Goal: Feedback & Contribution: Leave review/rating

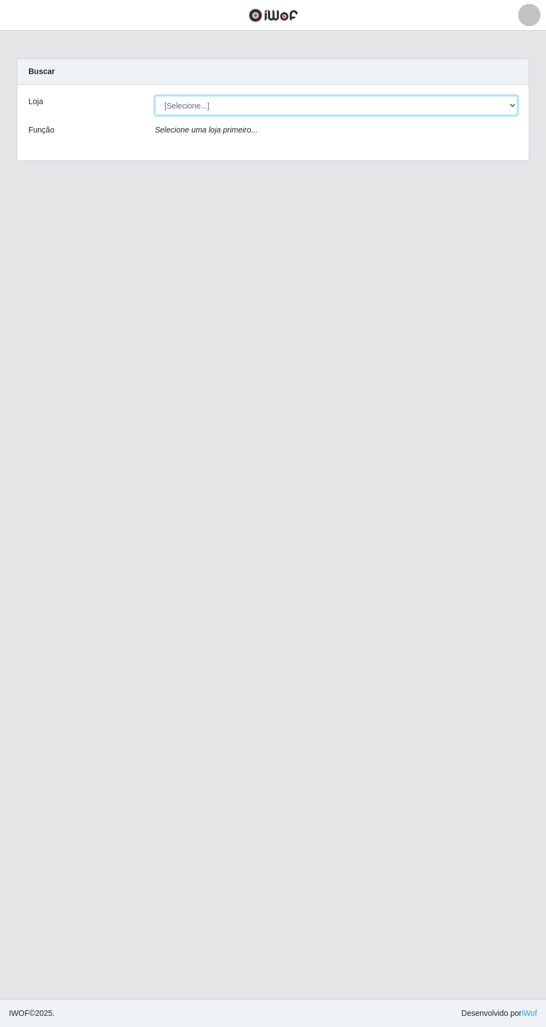
click at [176, 105] on select "[Selecione...] Extrabom - Loja 05 [GEOGRAPHIC_DATA]" at bounding box center [336, 105] width 362 height 19
select select "494"
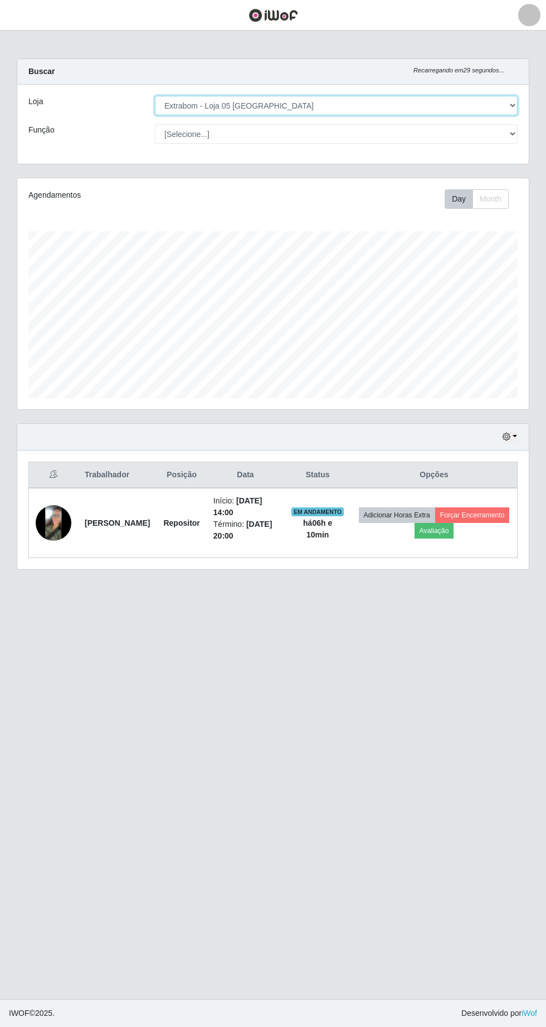
scroll to position [231, 511]
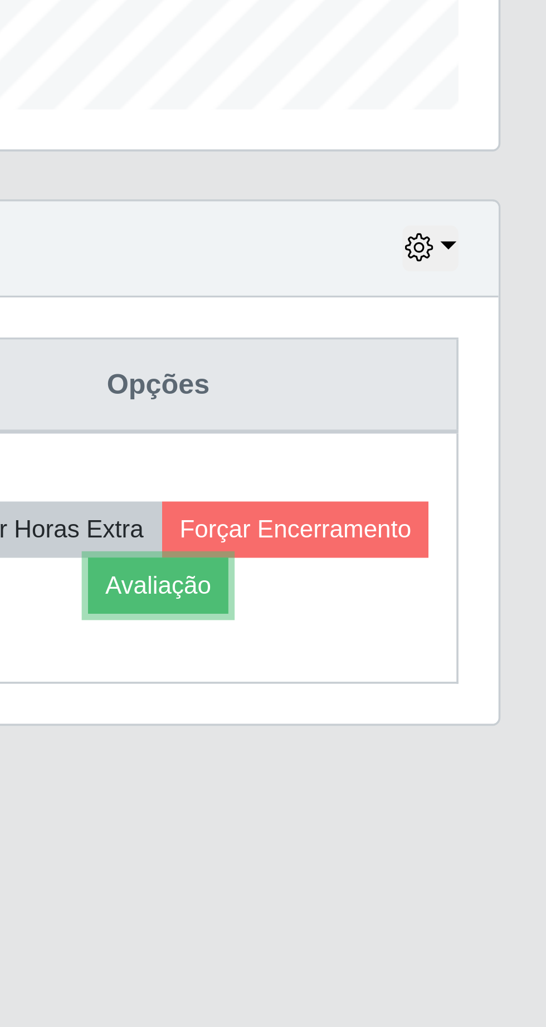
click at [454, 531] on button "Avaliação" at bounding box center [434, 531] width 40 height 16
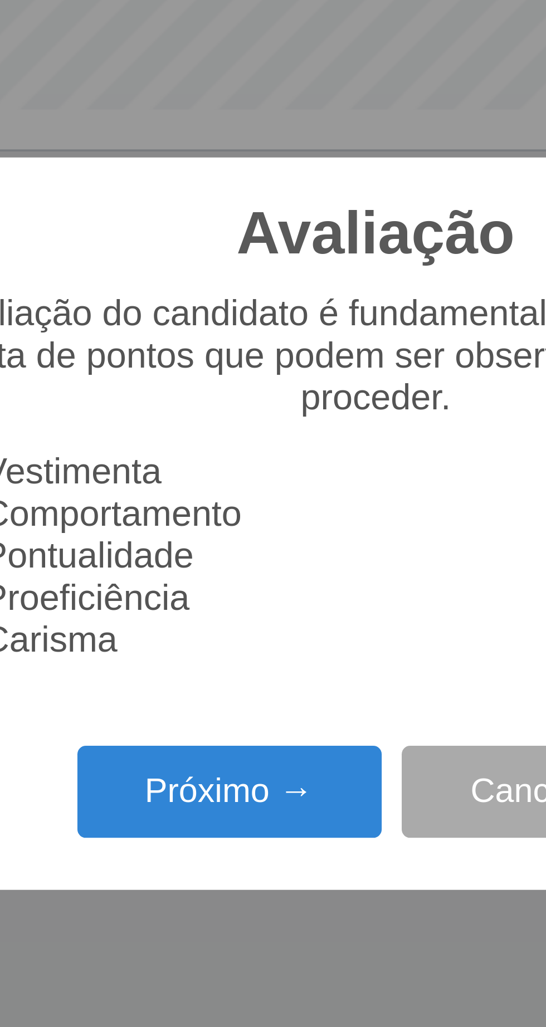
click at [242, 595] on button "Próximo →" at bounding box center [232, 588] width 85 height 26
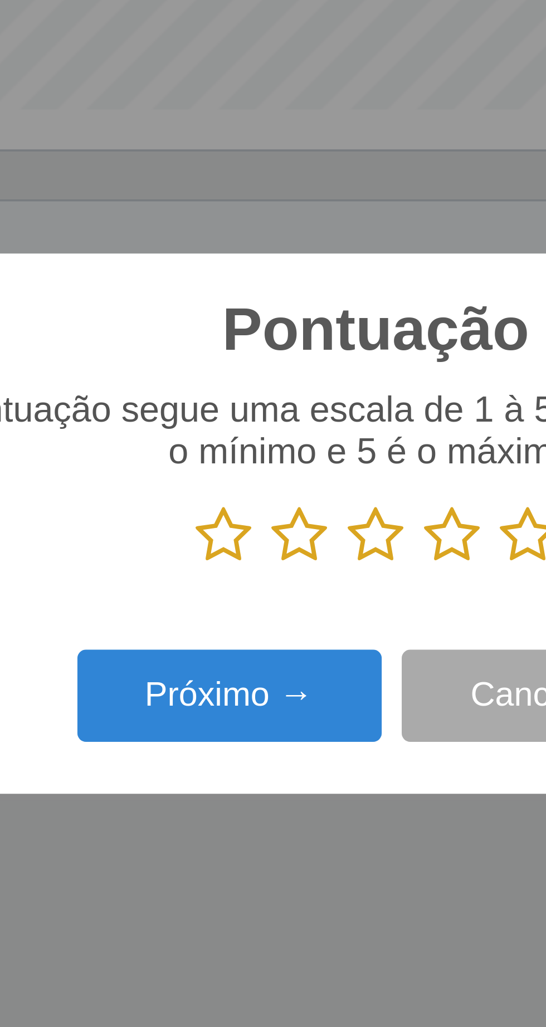
click at [314, 514] on icon at bounding box center [315, 516] width 16 height 17
click at [307, 525] on input "radio" at bounding box center [307, 525] width 0 height 0
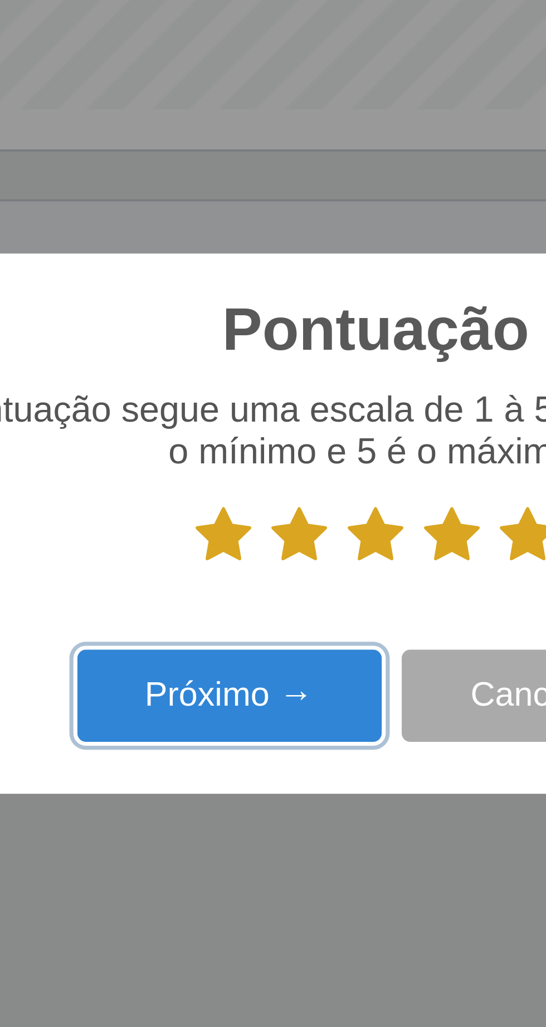
click at [247, 560] on button "Próximo →" at bounding box center [232, 561] width 85 height 26
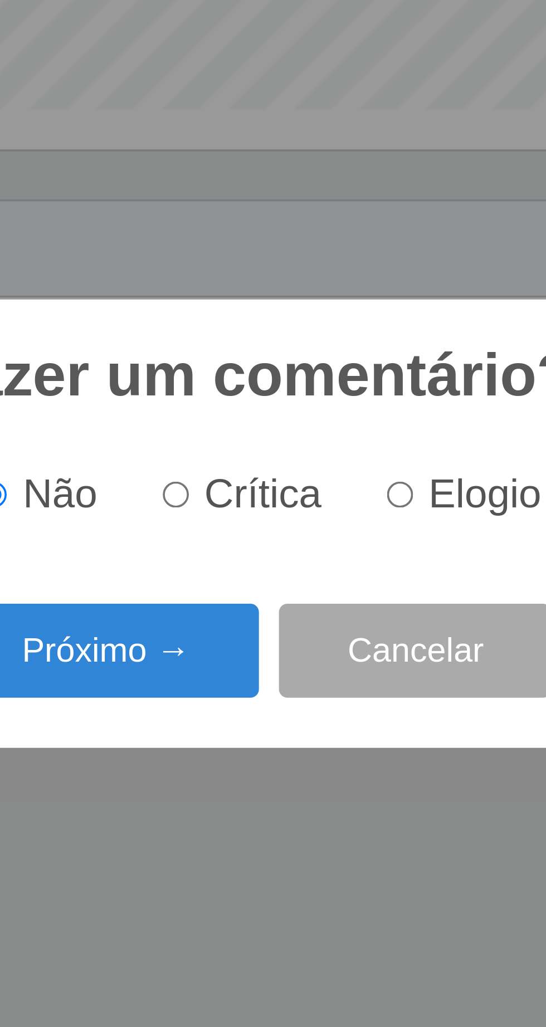
click at [317, 505] on input "Elogio" at bounding box center [313, 505] width 7 height 7
radio input "true"
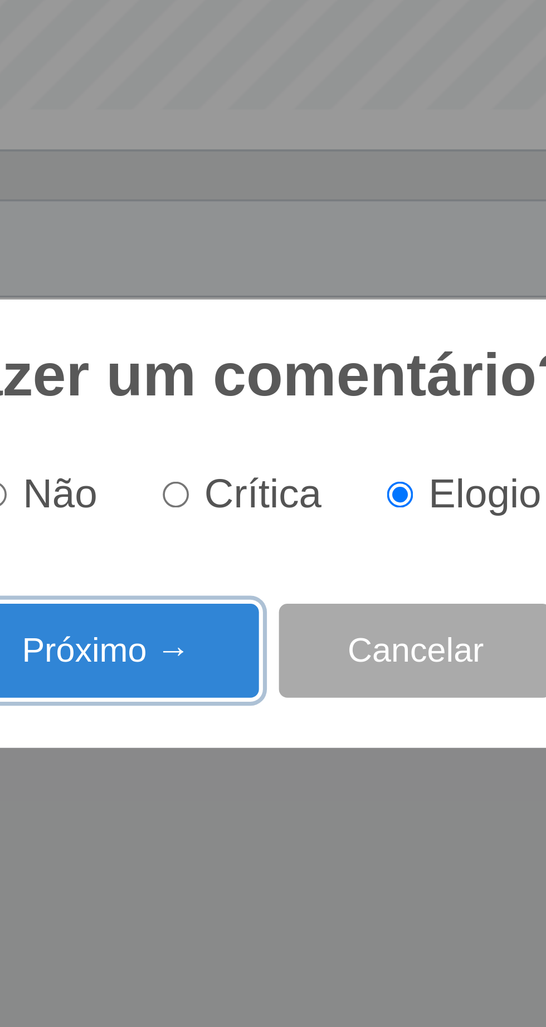
click at [230, 547] on button "Próximo →" at bounding box center [232, 549] width 85 height 26
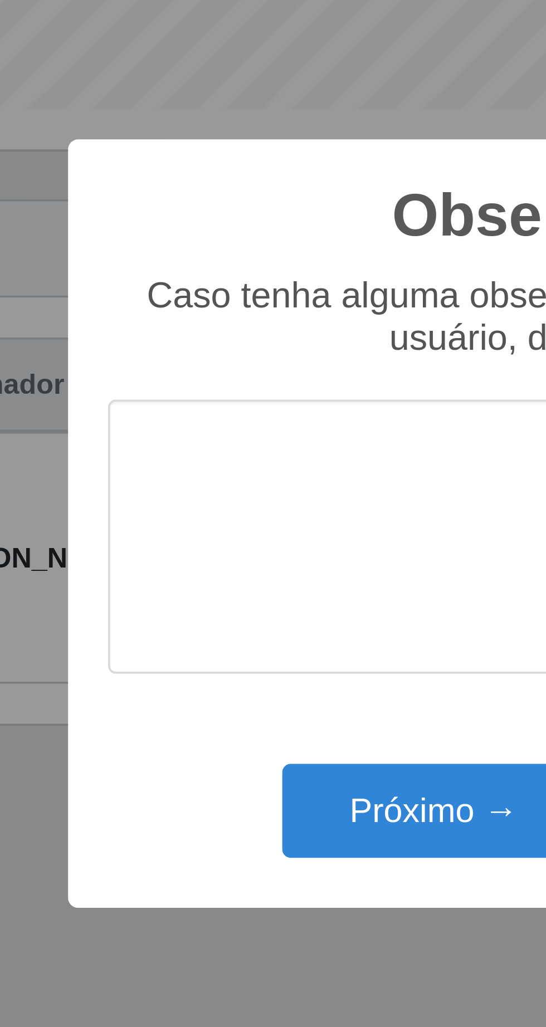
click at [151, 494] on textarea at bounding box center [272, 517] width 263 height 76
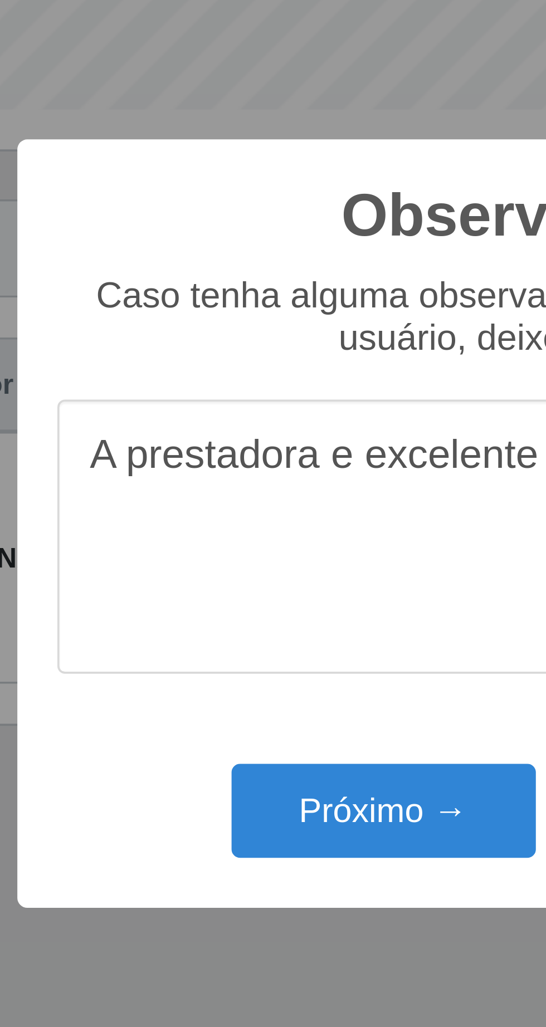
click at [271, 500] on textarea "A prestadora e excelente" at bounding box center [272, 517] width 263 height 76
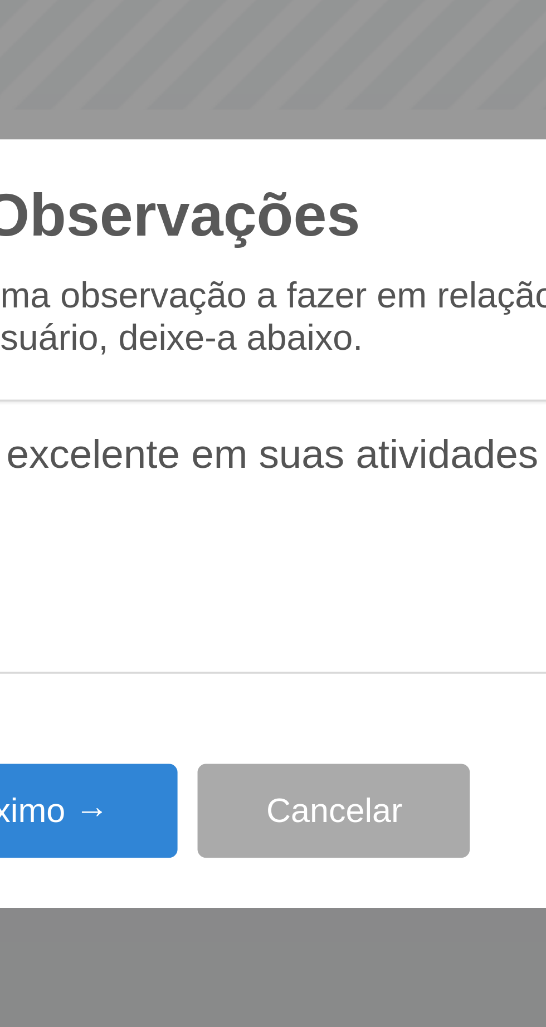
type textarea "A prestadora e excelente em suas atividades"
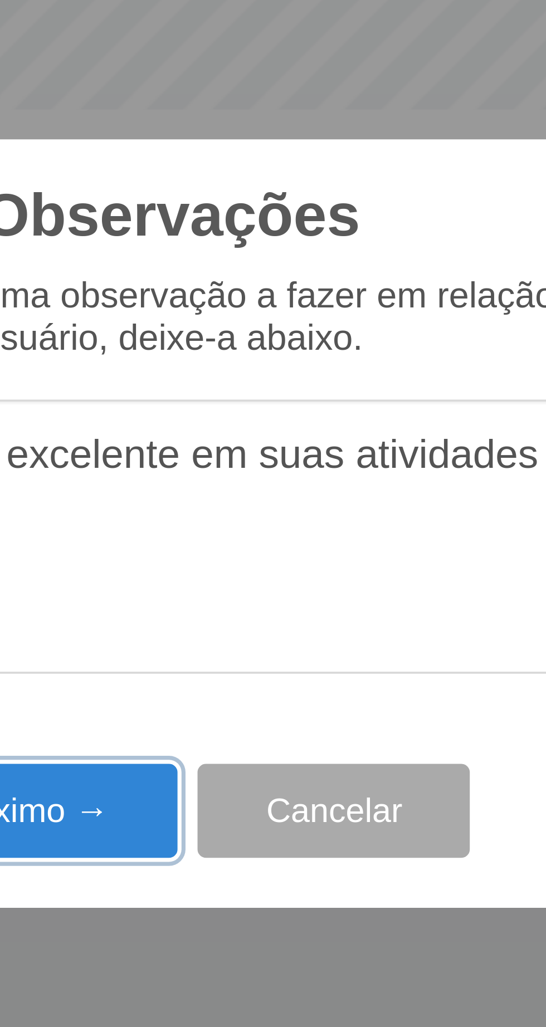
click at [245, 594] on button "Próximo →" at bounding box center [232, 593] width 85 height 26
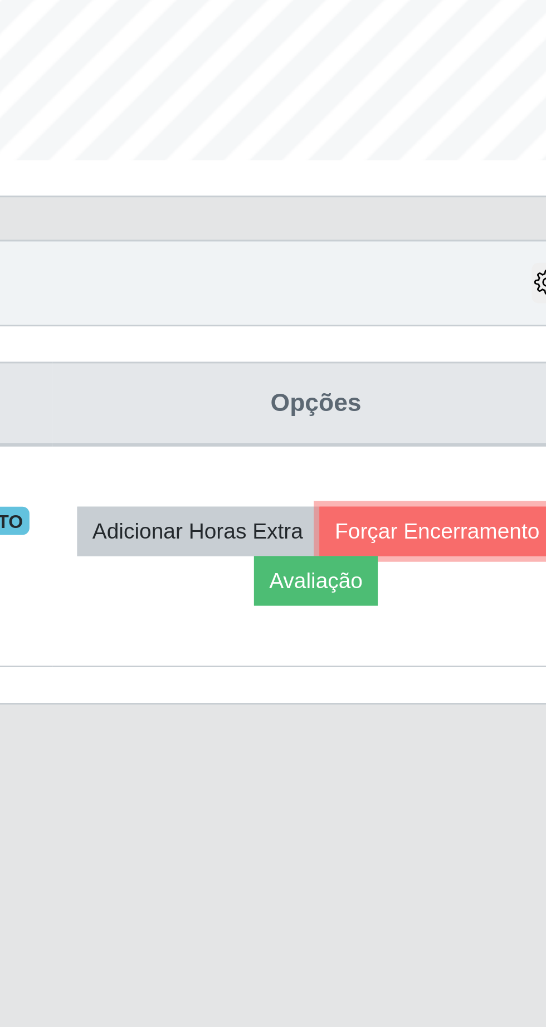
click at [435, 523] on button "Forçar Encerramento" at bounding box center [472, 515] width 75 height 16
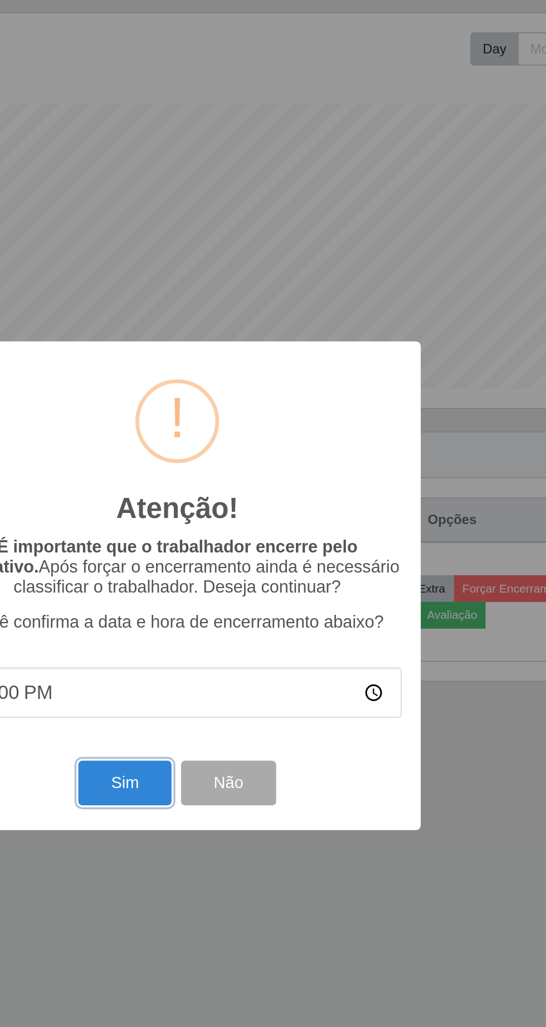
click at [237, 627] on button "Sim" at bounding box center [242, 629] width 54 height 26
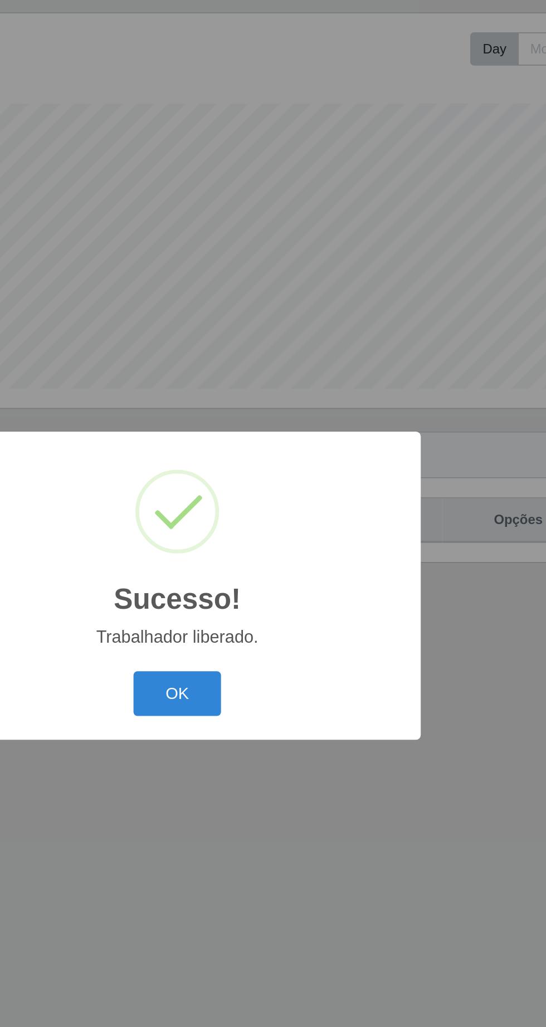
click at [277, 577] on button "OK" at bounding box center [273, 576] width 52 height 26
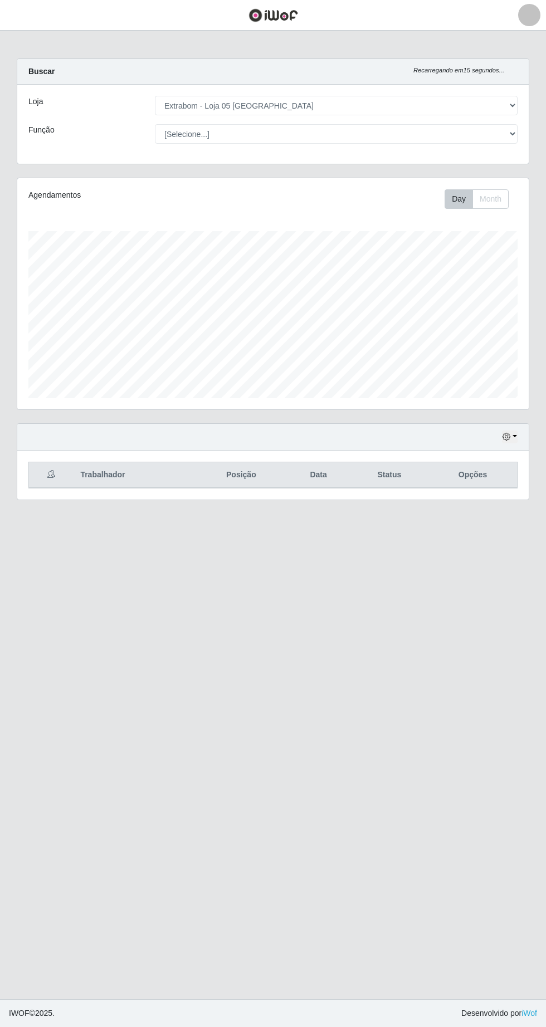
scroll to position [0, 0]
